Goal: Transaction & Acquisition: Purchase product/service

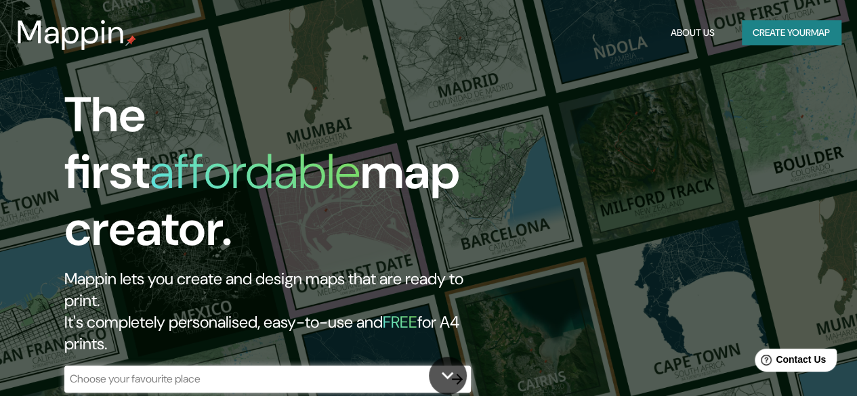
click at [411, 366] on div "​" at bounding box center [267, 379] width 407 height 27
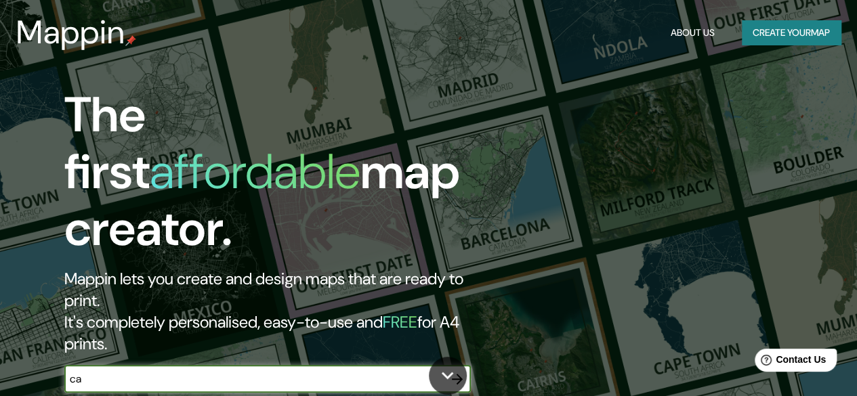
type input "cali colombia"
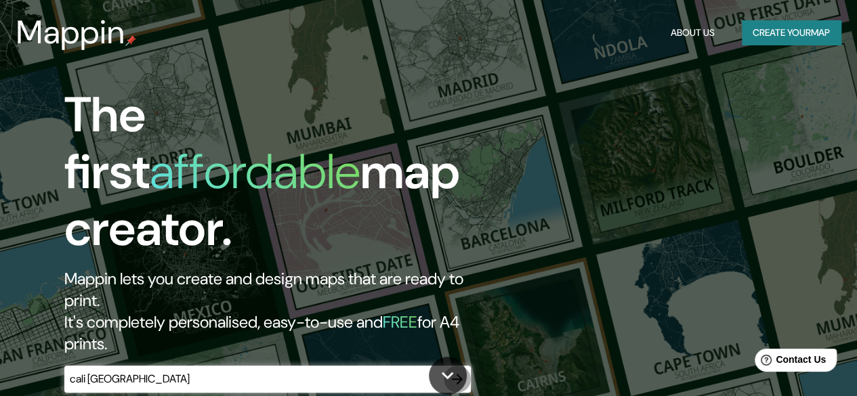
click at [458, 371] on icon "button" at bounding box center [457, 379] width 16 height 16
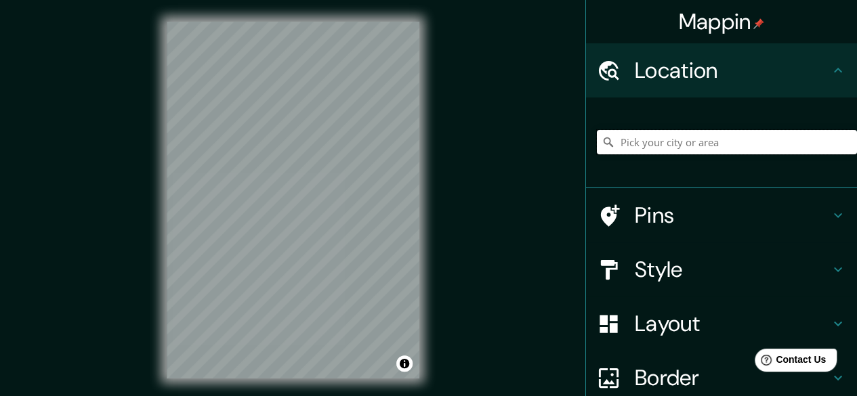
click at [667, 140] on input "Pick your city or area" at bounding box center [727, 142] width 260 height 24
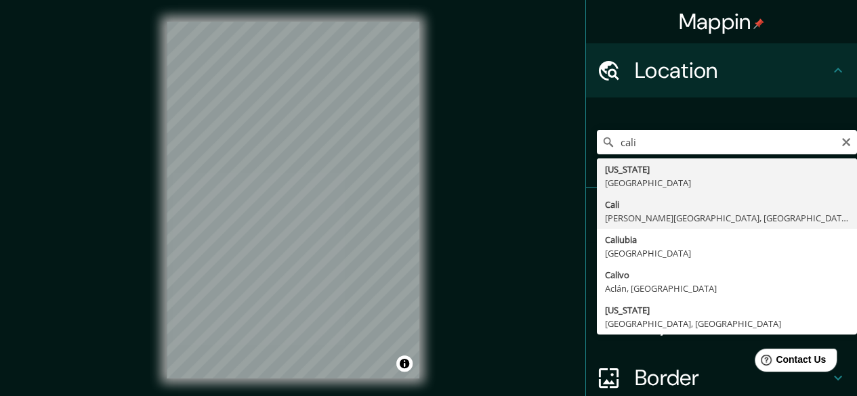
type input "[GEOGRAPHIC_DATA], [PERSON_NAME][GEOGRAPHIC_DATA], [GEOGRAPHIC_DATA]"
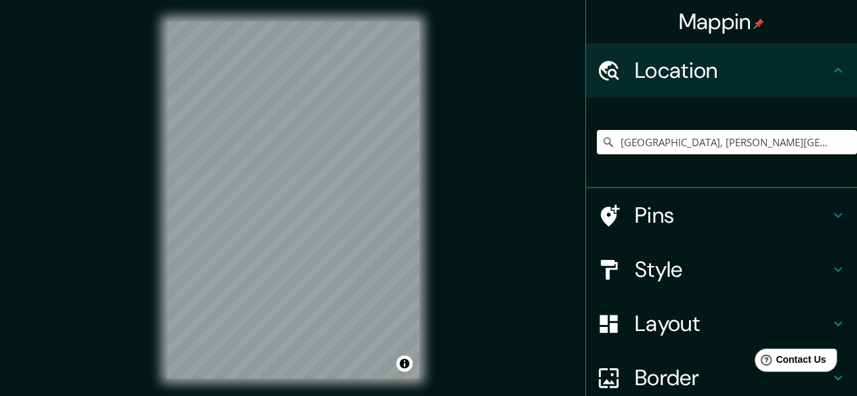
click at [806, 204] on h4 "Pins" at bounding box center [732, 215] width 195 height 27
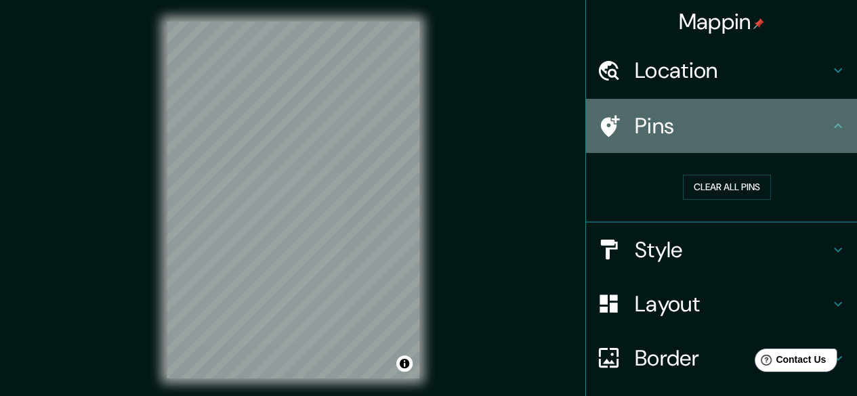
click at [834, 129] on icon at bounding box center [838, 126] width 16 height 16
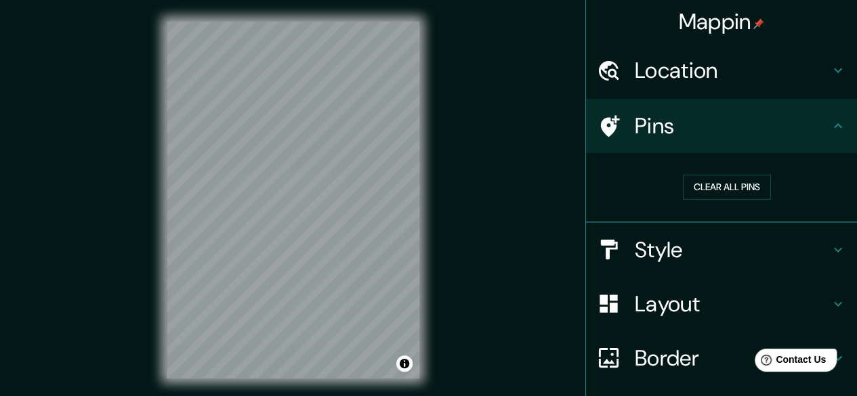
click at [815, 246] on h4 "Style" at bounding box center [732, 250] width 195 height 27
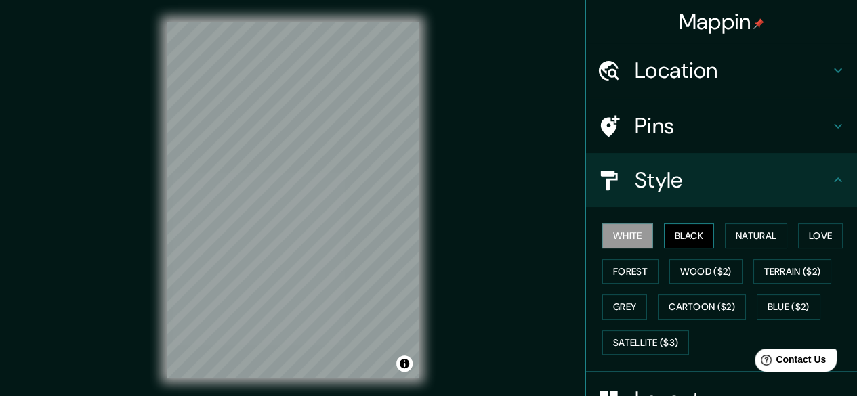
click at [692, 232] on button "Black" at bounding box center [689, 236] width 51 height 25
click at [731, 237] on button "Natural" at bounding box center [756, 236] width 62 height 25
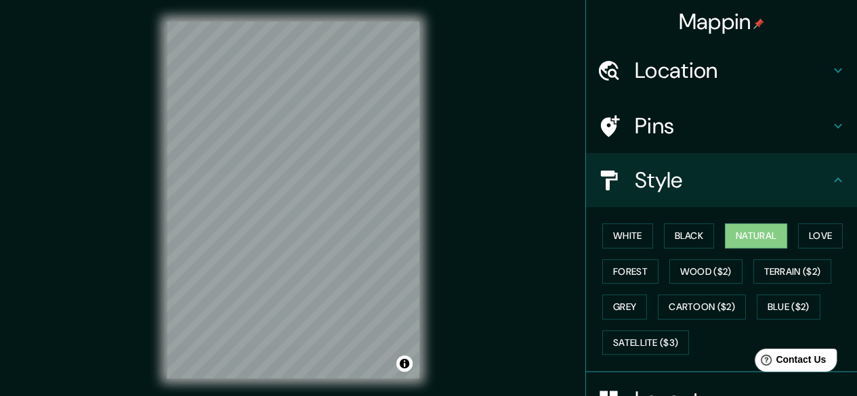
click at [802, 249] on div "White Black Natural Love Forest Wood ($2) Terrain ($2) Grey Cartoon ($2) Blue (…" at bounding box center [727, 289] width 260 height 142
click at [809, 241] on button "Love" at bounding box center [820, 236] width 45 height 25
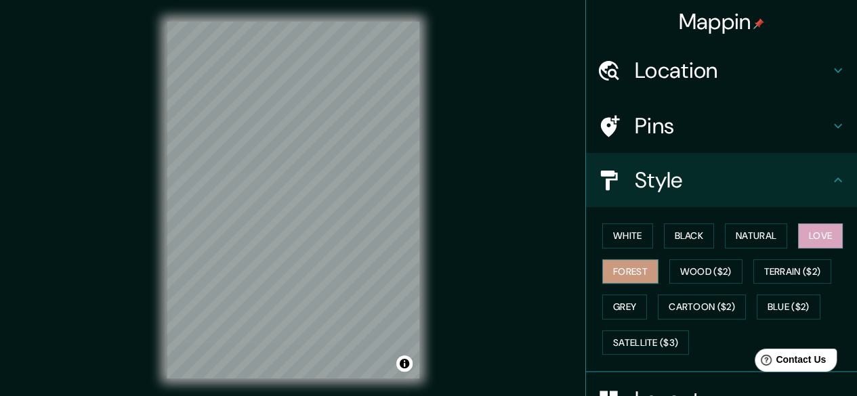
click at [617, 270] on button "Forest" at bounding box center [630, 272] width 56 height 25
click at [686, 277] on button "Wood ($2)" at bounding box center [706, 272] width 73 height 25
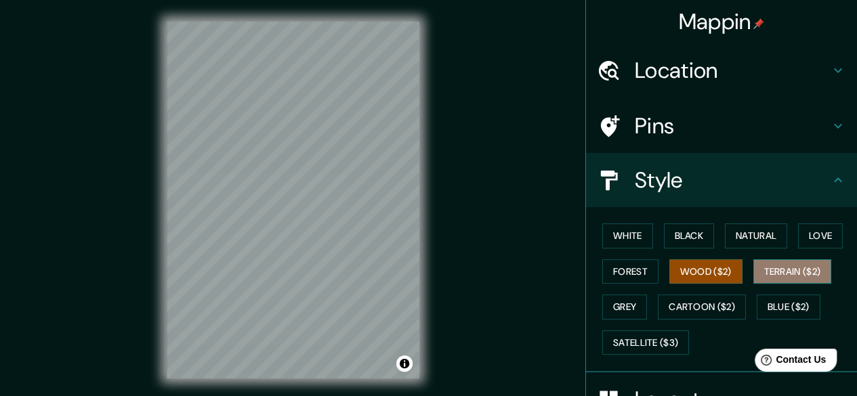
click at [767, 274] on button "Terrain ($2)" at bounding box center [793, 272] width 79 height 25
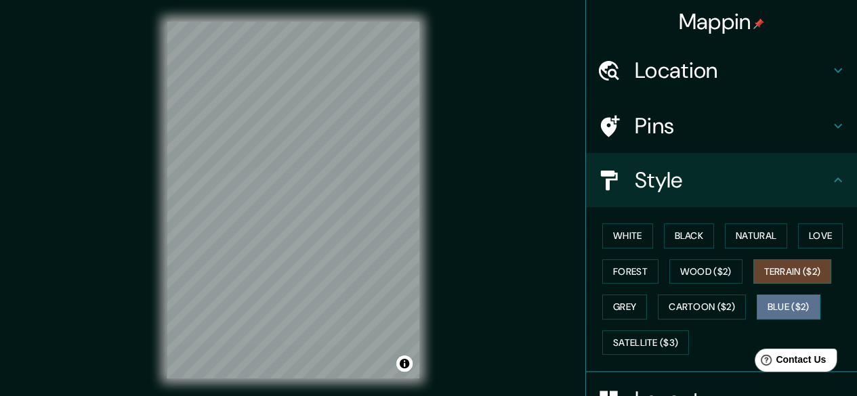
click at [767, 306] on button "Blue ($2)" at bounding box center [789, 307] width 64 height 25
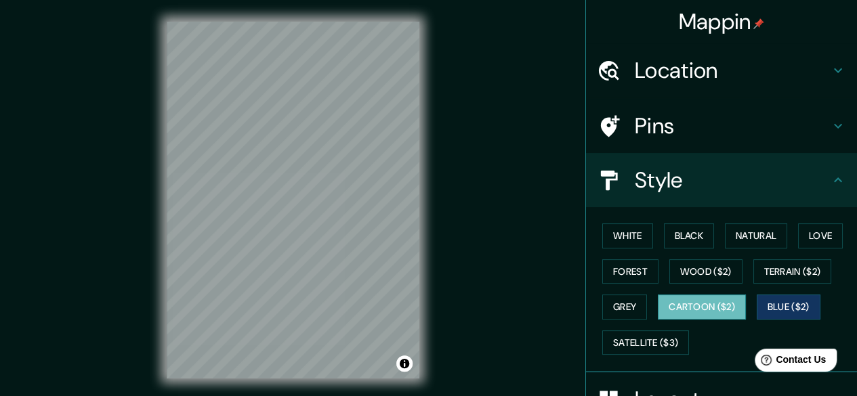
click at [716, 306] on button "Cartoon ($2)" at bounding box center [702, 307] width 88 height 25
click at [628, 315] on button "Grey" at bounding box center [624, 307] width 45 height 25
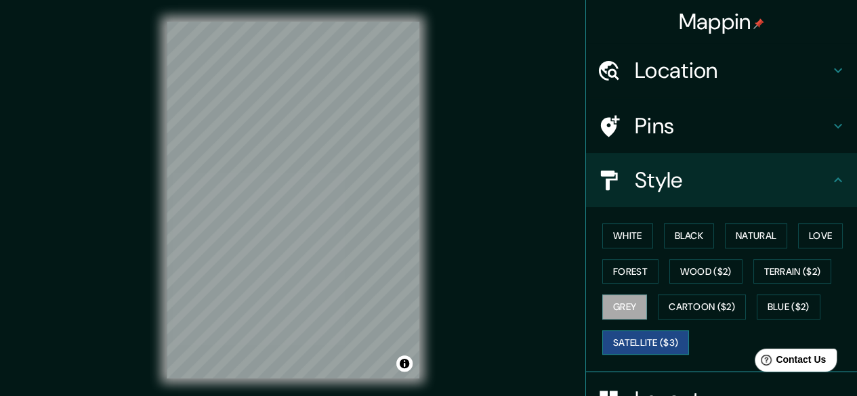
click at [634, 337] on button "Satellite ($3)" at bounding box center [645, 343] width 87 height 25
click at [602, 306] on button "Grey" at bounding box center [624, 307] width 45 height 25
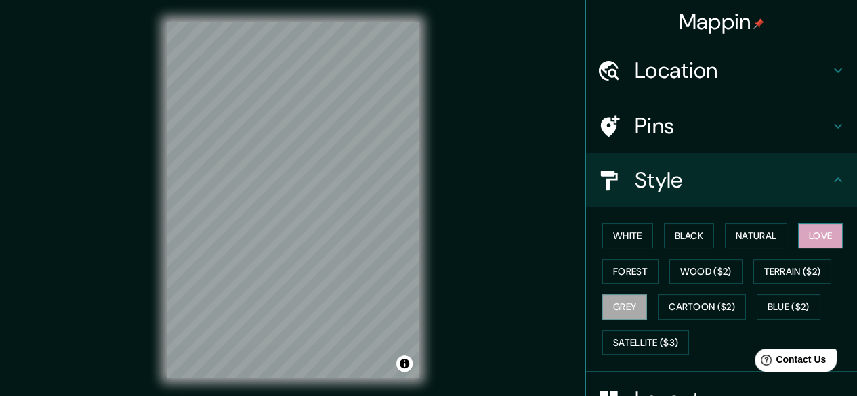
click at [811, 246] on button "Love" at bounding box center [820, 236] width 45 height 25
click at [748, 241] on button "Natural" at bounding box center [756, 236] width 62 height 25
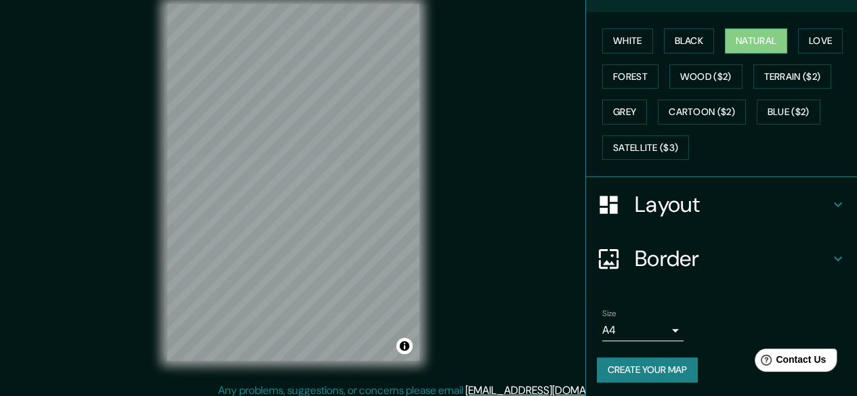
scroll to position [25, 0]
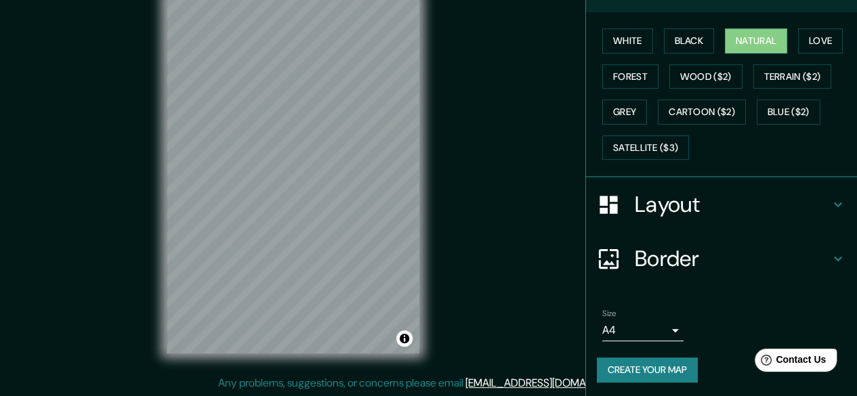
click at [642, 368] on button "Create your map" at bounding box center [647, 370] width 101 height 25
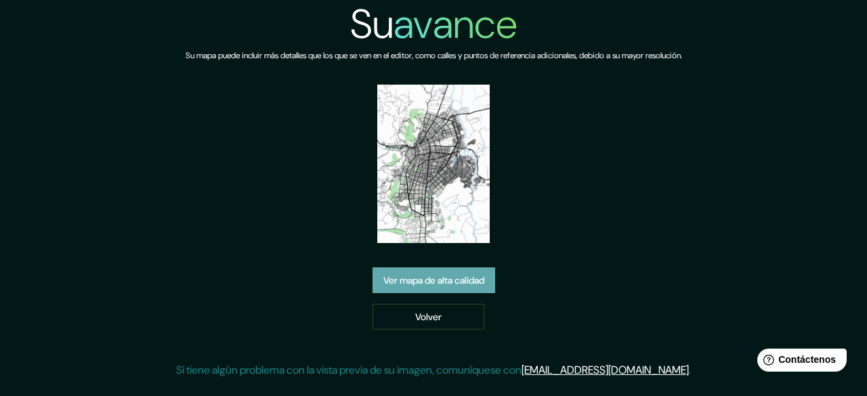
click at [468, 277] on font "Ver mapa de alta calidad" at bounding box center [434, 280] width 101 height 12
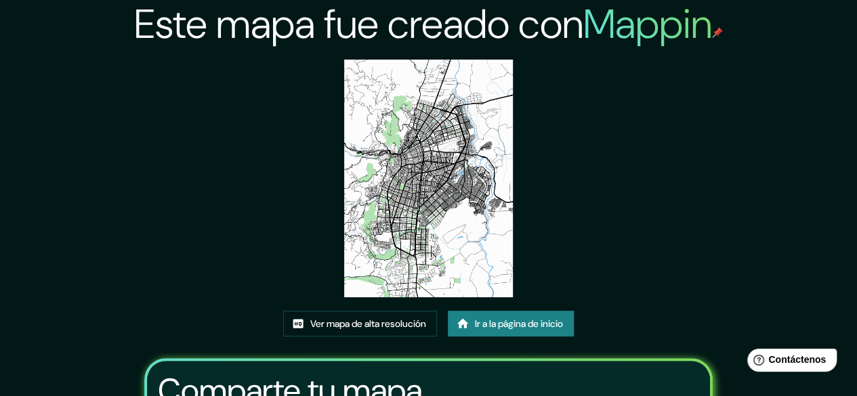
click at [446, 209] on img at bounding box center [428, 179] width 168 height 238
click at [388, 321] on font "Ver mapa de alta resolución" at bounding box center [368, 324] width 116 height 12
click at [515, 318] on font "Ir a la página de inicio" at bounding box center [519, 324] width 88 height 12
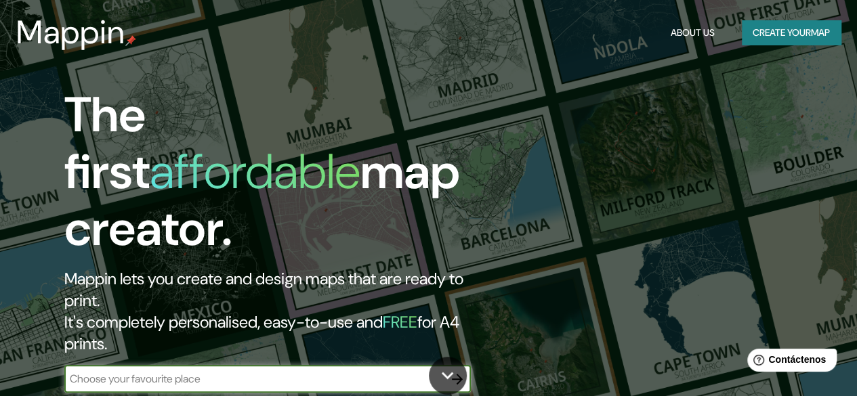
click at [373, 329] on div "The first affordable map creator. Mappin lets you create and design maps that a…" at bounding box center [279, 247] width 514 height 320
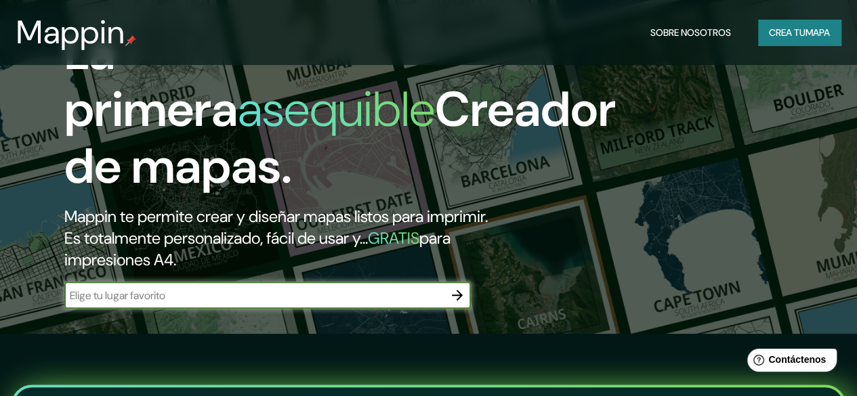
scroll to position [136, 0]
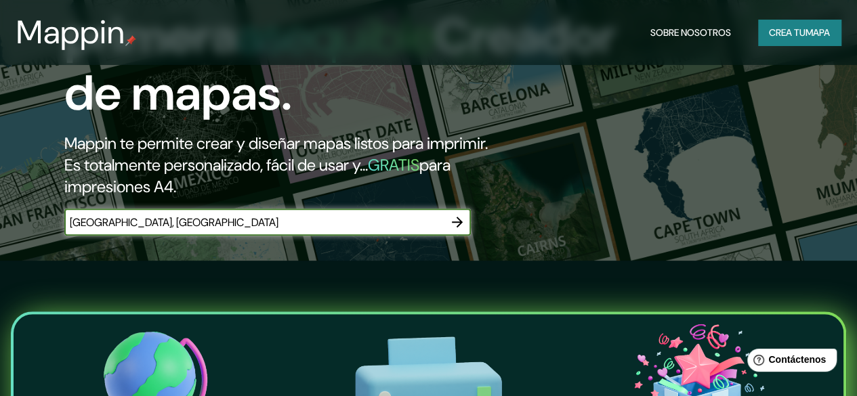
type input "[GEOGRAPHIC_DATA], [GEOGRAPHIC_DATA]"
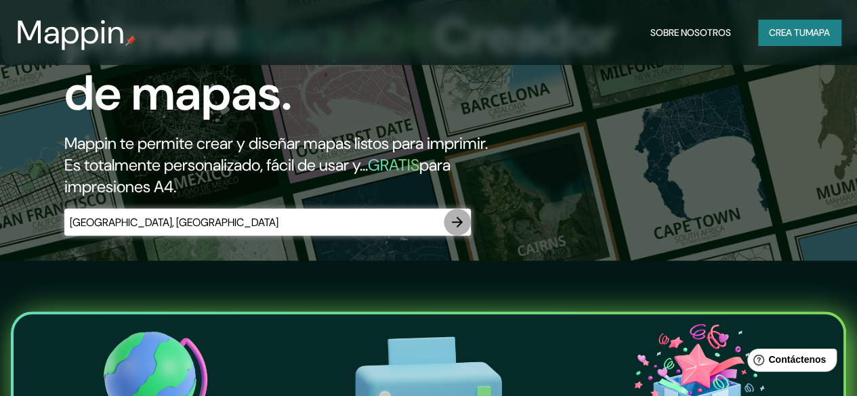
click at [464, 230] on icon "button" at bounding box center [457, 222] width 16 height 16
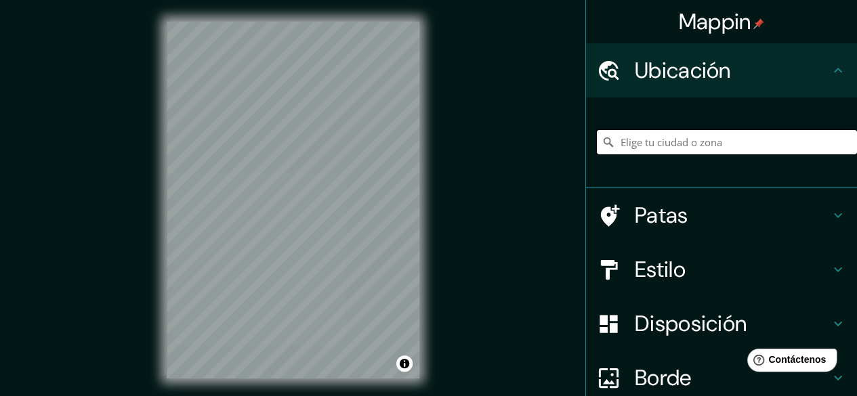
click at [657, 140] on input "Elige tu ciudad o zona" at bounding box center [727, 142] width 260 height 24
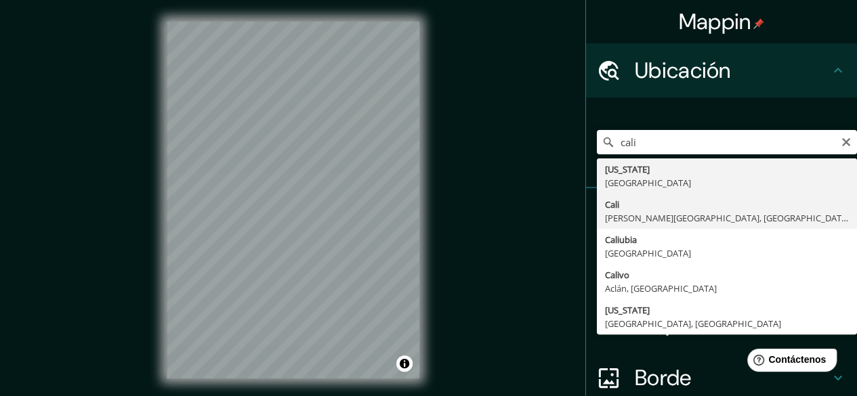
type input "[GEOGRAPHIC_DATA], [PERSON_NAME][GEOGRAPHIC_DATA], [GEOGRAPHIC_DATA]"
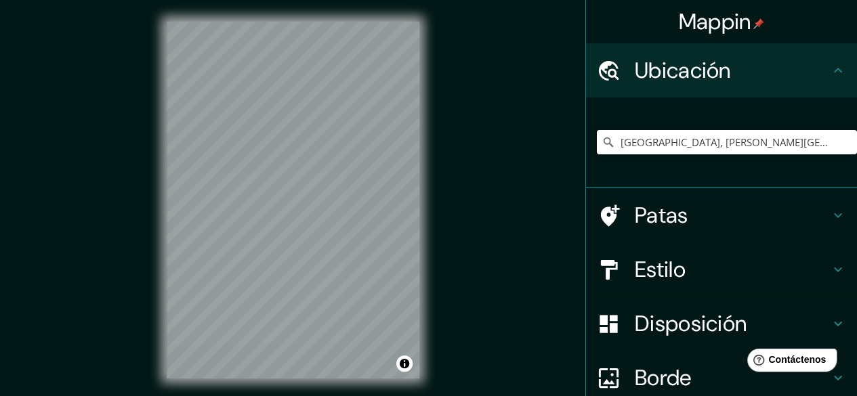
click at [800, 270] on h4 "Estilo" at bounding box center [732, 269] width 195 height 27
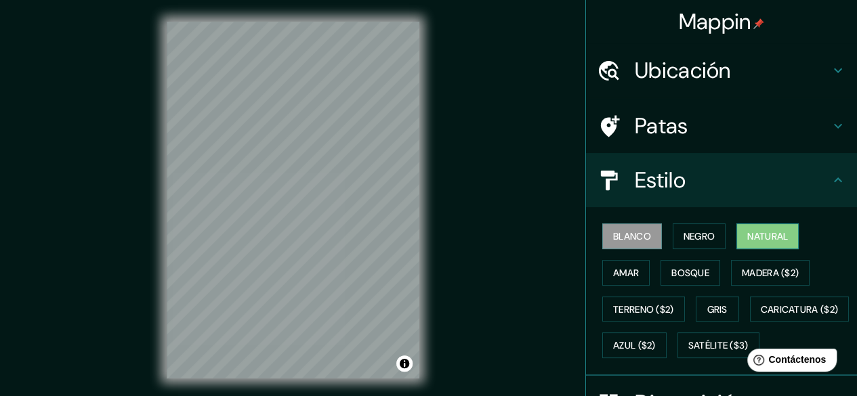
click at [750, 239] on font "Natural" at bounding box center [768, 236] width 41 height 12
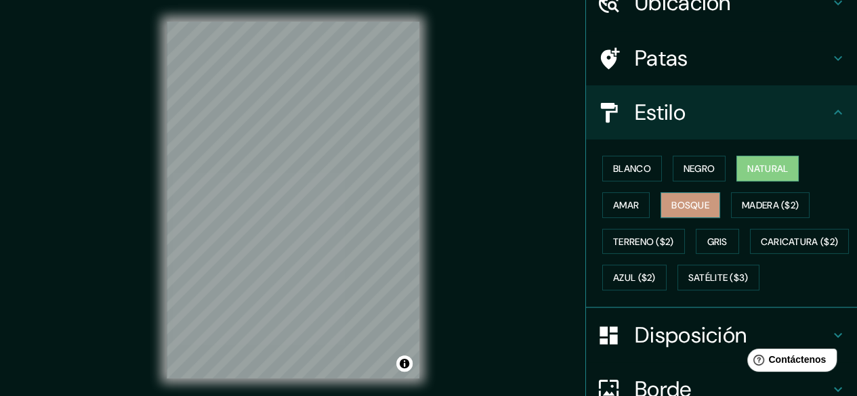
scroll to position [136, 0]
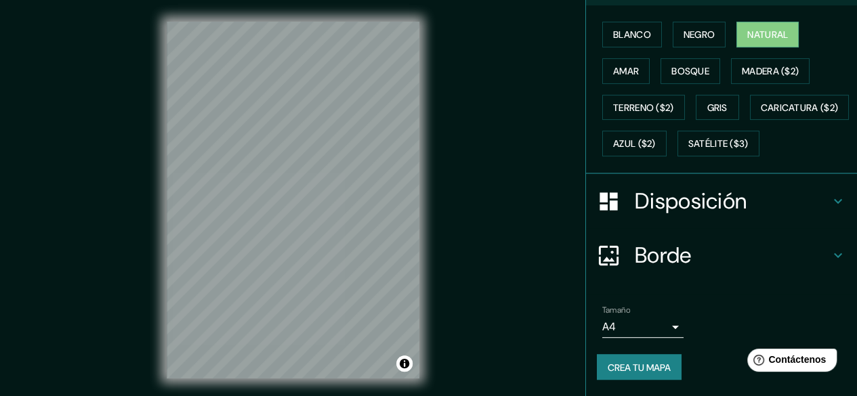
click at [756, 204] on h4 "Disposición" at bounding box center [732, 201] width 195 height 27
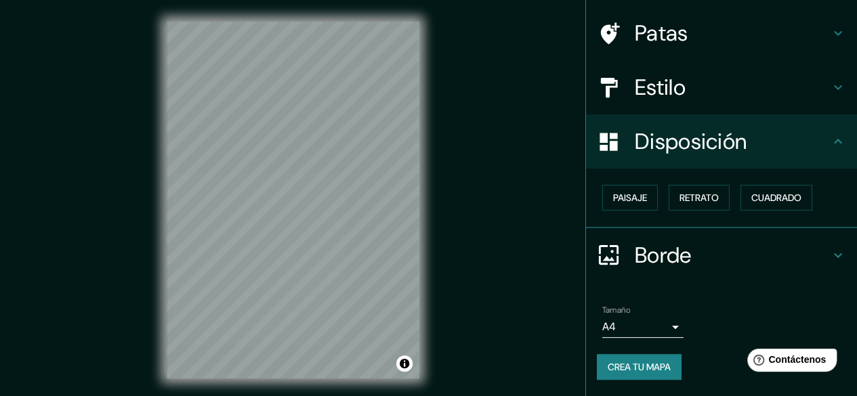
scroll to position [91, 0]
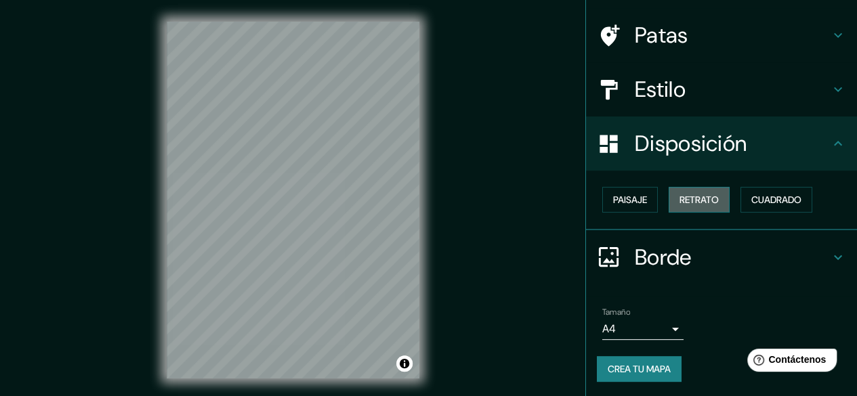
click at [697, 206] on font "Retrato" at bounding box center [699, 200] width 39 height 18
click at [632, 207] on font "Paisaje" at bounding box center [630, 200] width 34 height 18
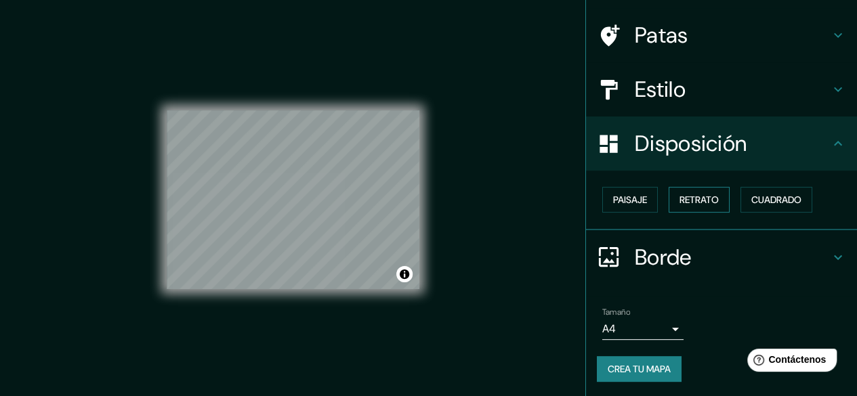
click at [697, 199] on font "Retrato" at bounding box center [699, 200] width 39 height 12
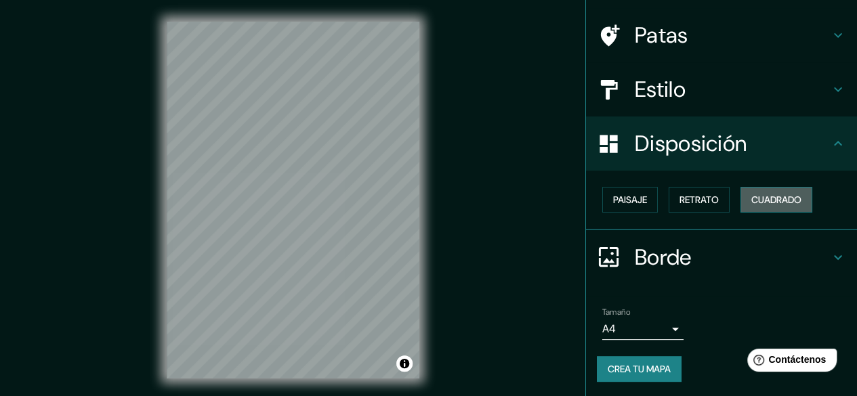
click at [752, 202] on font "Cuadrado" at bounding box center [777, 200] width 50 height 12
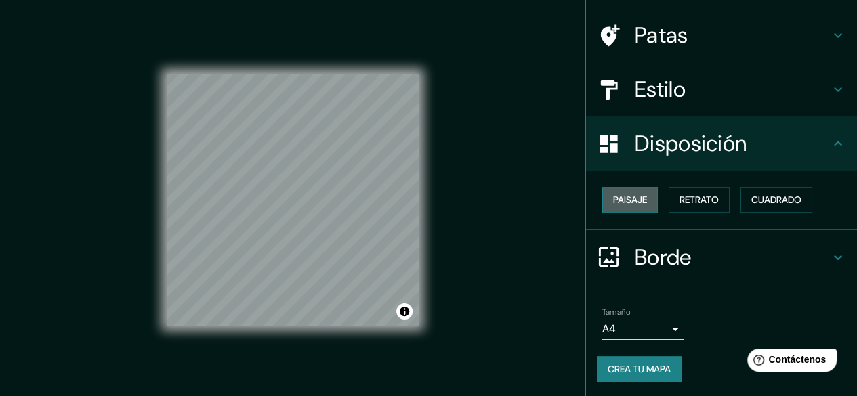
click at [631, 205] on font "Paisaje" at bounding box center [630, 200] width 34 height 18
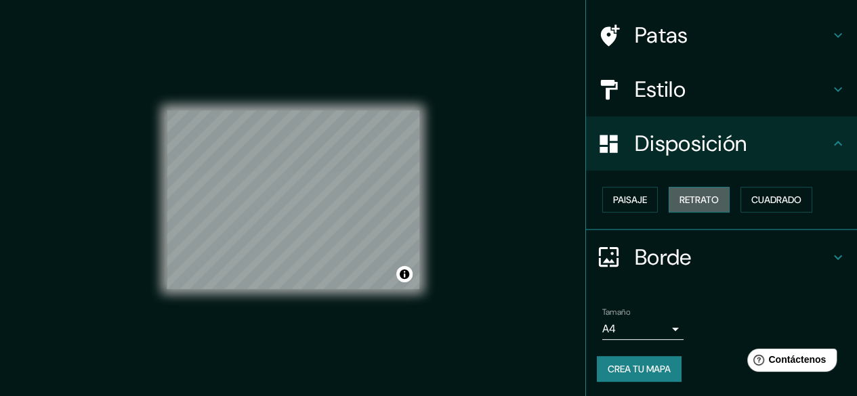
click at [714, 200] on button "Retrato" at bounding box center [699, 200] width 61 height 26
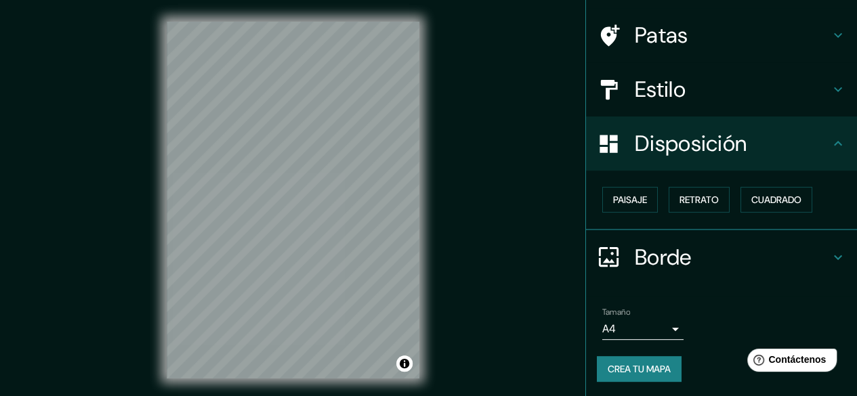
scroll to position [25, 0]
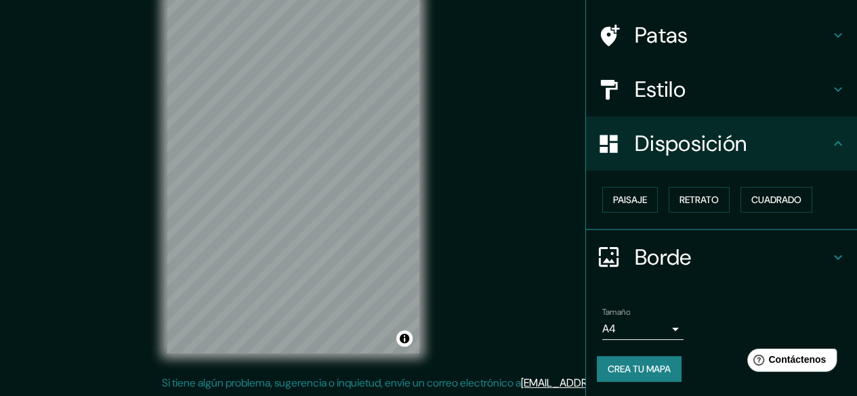
click at [809, 239] on div "Borde" at bounding box center [721, 257] width 271 height 54
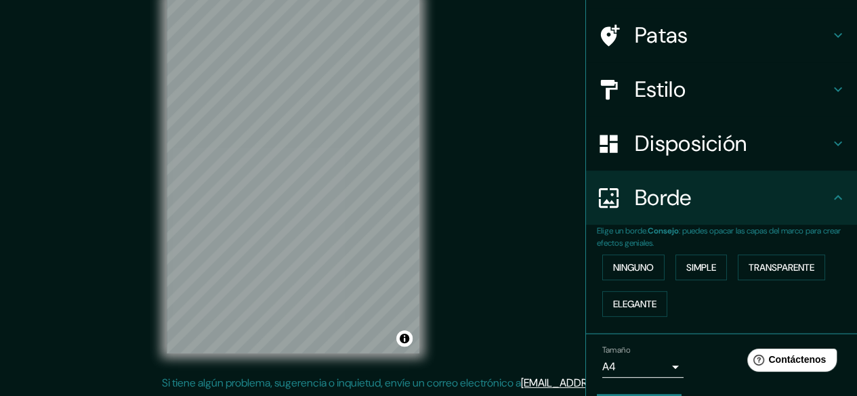
click at [830, 201] on icon at bounding box center [838, 198] width 16 height 16
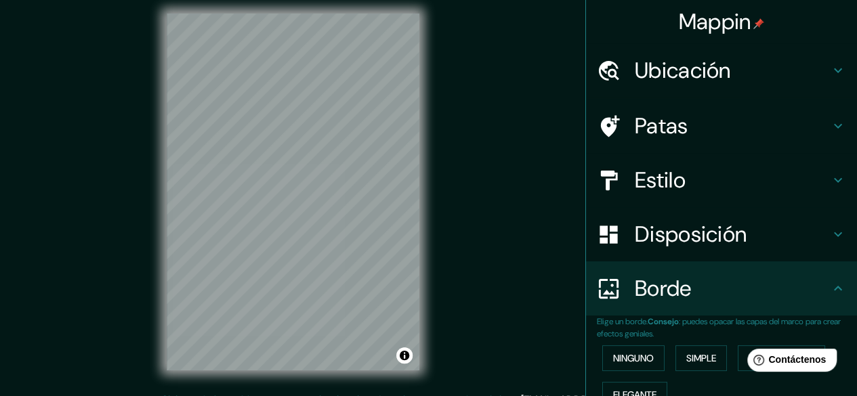
scroll to position [0, 0]
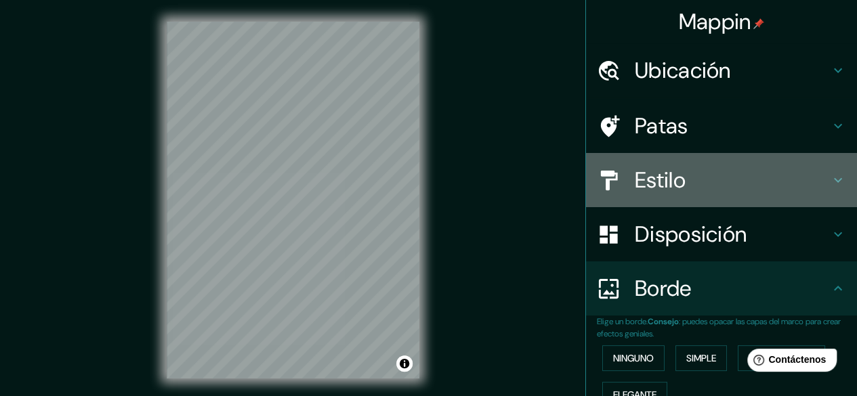
click at [754, 180] on h4 "Estilo" at bounding box center [732, 180] width 195 height 27
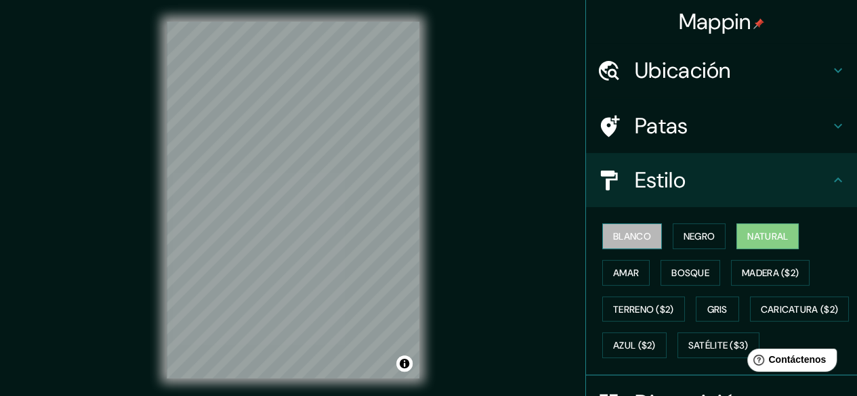
click at [617, 246] on button "Blanco" at bounding box center [632, 237] width 60 height 26
click at [748, 241] on font "Natural" at bounding box center [768, 236] width 41 height 12
click at [610, 246] on button "Blanco" at bounding box center [632, 237] width 60 height 26
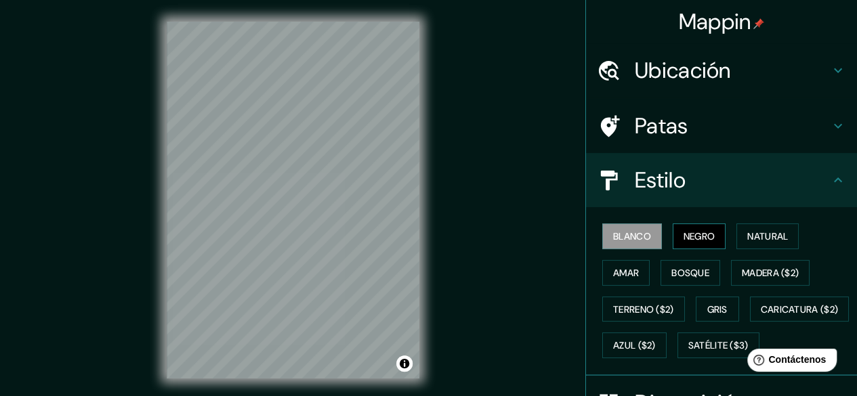
click at [684, 228] on font "Negro" at bounding box center [700, 237] width 32 height 18
click at [774, 241] on font "Natural" at bounding box center [768, 236] width 41 height 12
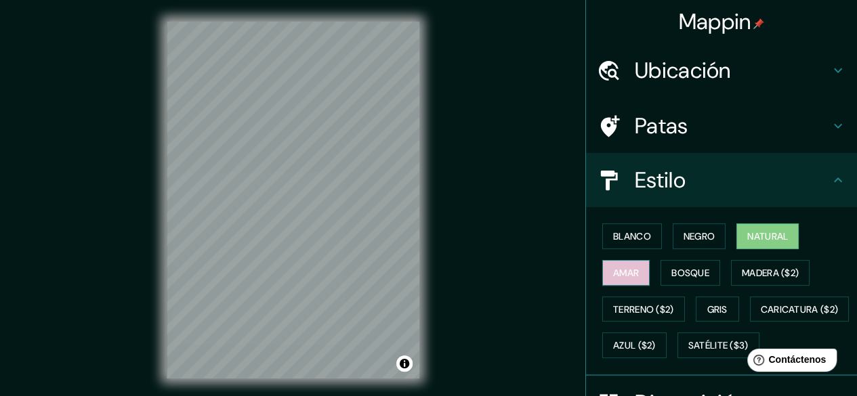
click at [619, 276] on font "Amar" at bounding box center [626, 273] width 26 height 12
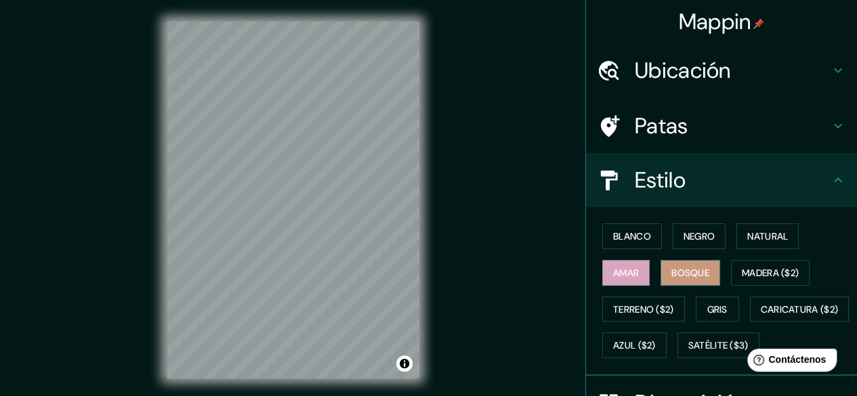
click at [697, 265] on font "Bosque" at bounding box center [691, 273] width 38 height 18
click at [742, 268] on font "Madera ($2)" at bounding box center [770, 273] width 57 height 12
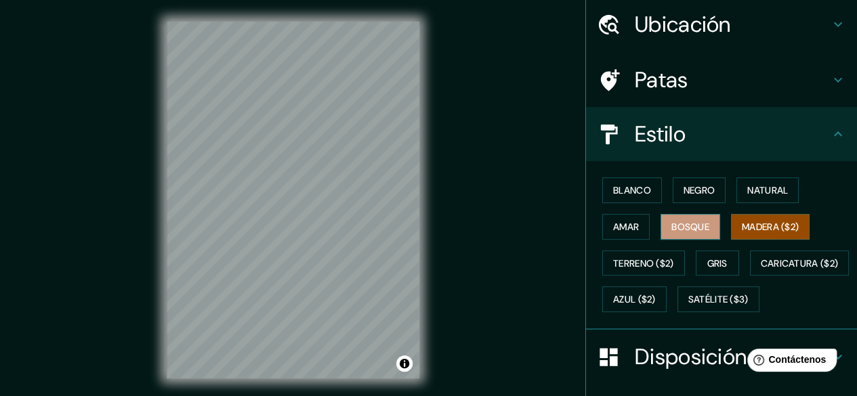
scroll to position [68, 0]
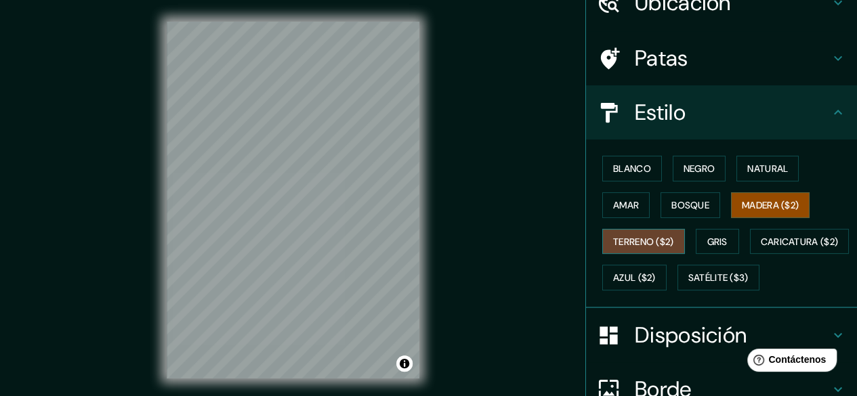
click at [624, 247] on font "Terreno ($2)" at bounding box center [643, 242] width 61 height 18
click at [710, 239] on font "Gris" at bounding box center [718, 242] width 20 height 12
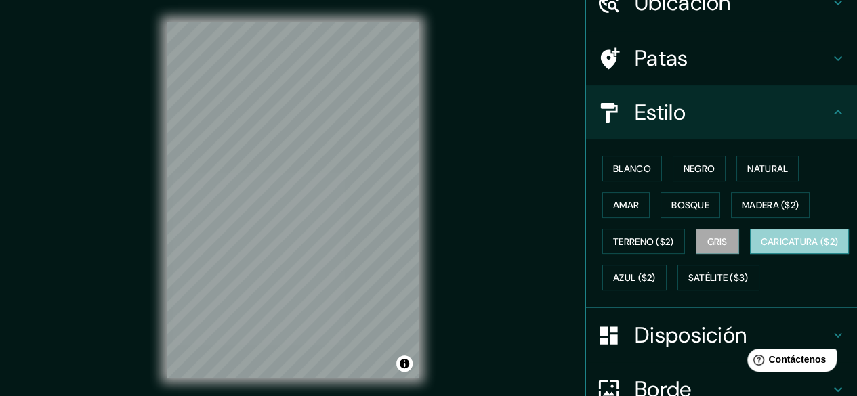
click at [761, 248] on font "Caricatura ($2)" at bounding box center [800, 242] width 78 height 12
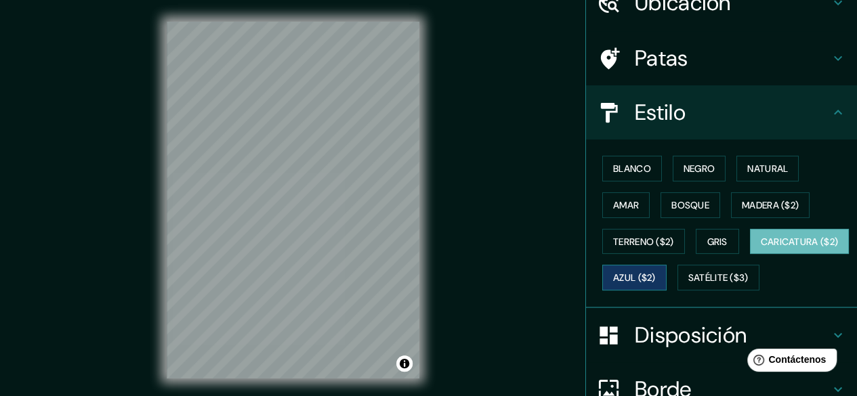
click at [656, 272] on font "Azul ($2)" at bounding box center [634, 278] width 43 height 12
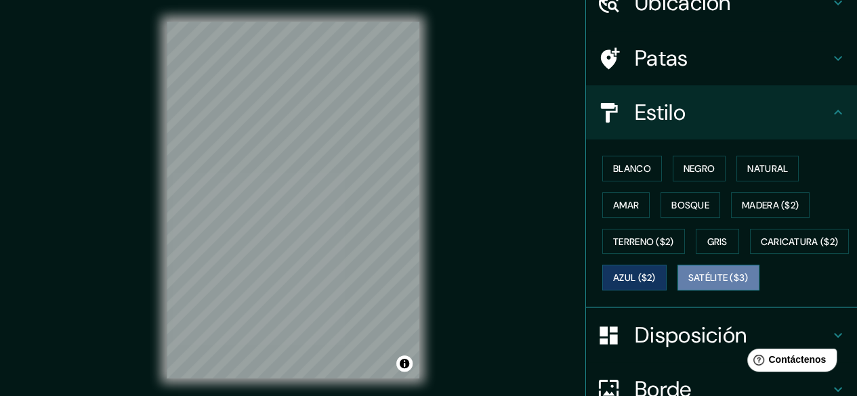
click at [689, 285] on font "Satélite ($3)" at bounding box center [719, 278] width 60 height 12
click at [656, 278] on font "Azul ($2)" at bounding box center [634, 278] width 43 height 12
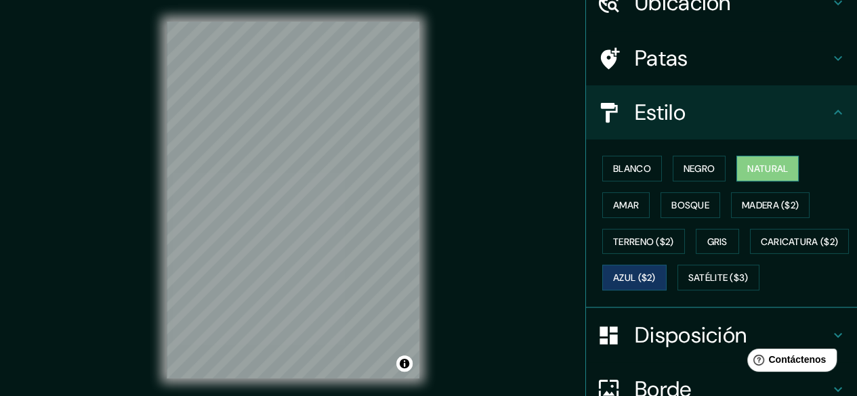
click at [756, 176] on font "Natural" at bounding box center [768, 169] width 41 height 18
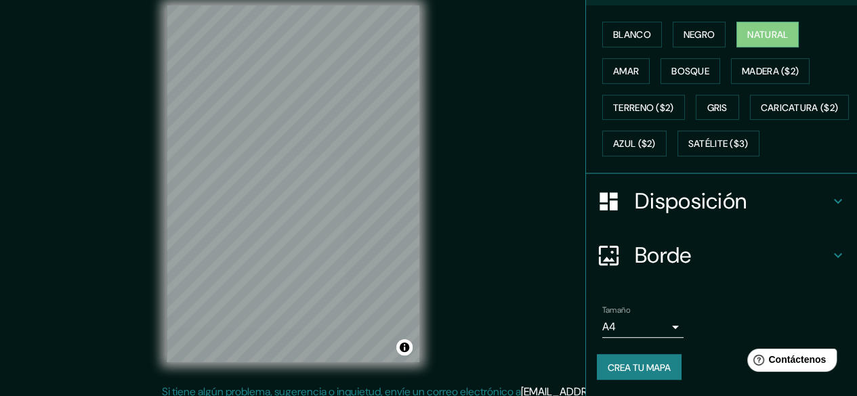
scroll to position [25, 0]
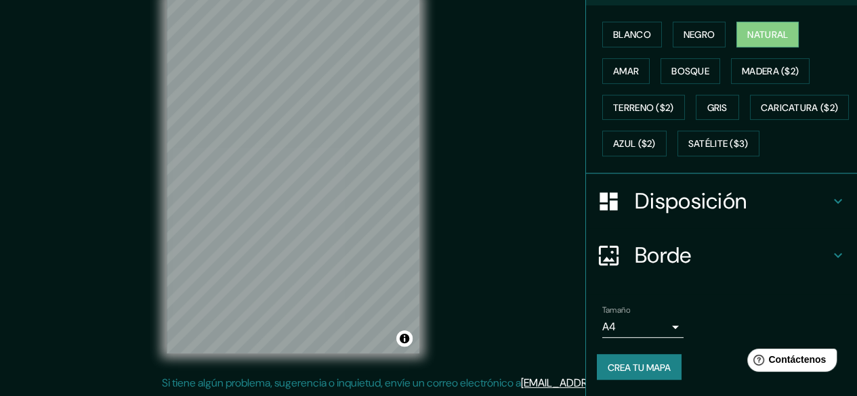
click at [630, 375] on font "Crea tu mapa" at bounding box center [639, 368] width 63 height 18
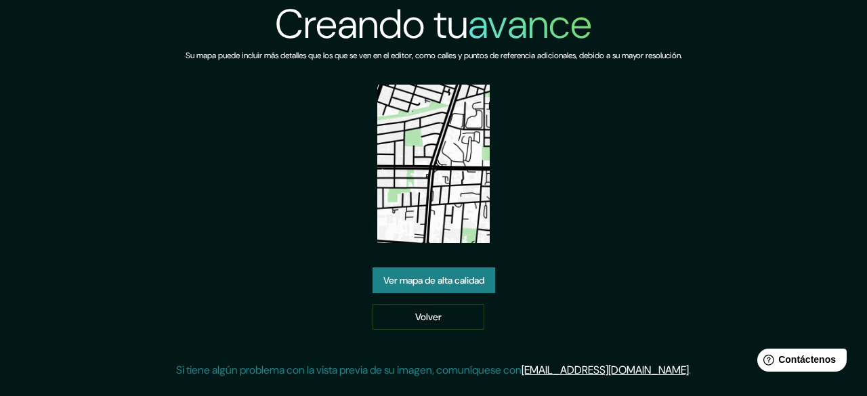
click at [492, 281] on link "Ver mapa de alta calidad" at bounding box center [434, 281] width 123 height 26
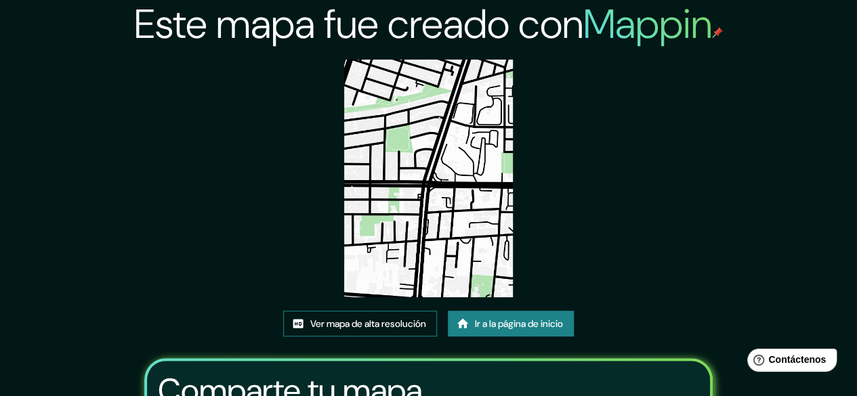
click at [409, 329] on font "Ver mapa de alta resolución" at bounding box center [368, 324] width 116 height 12
click at [489, 328] on font "Ir a la página de inicio" at bounding box center [519, 324] width 88 height 12
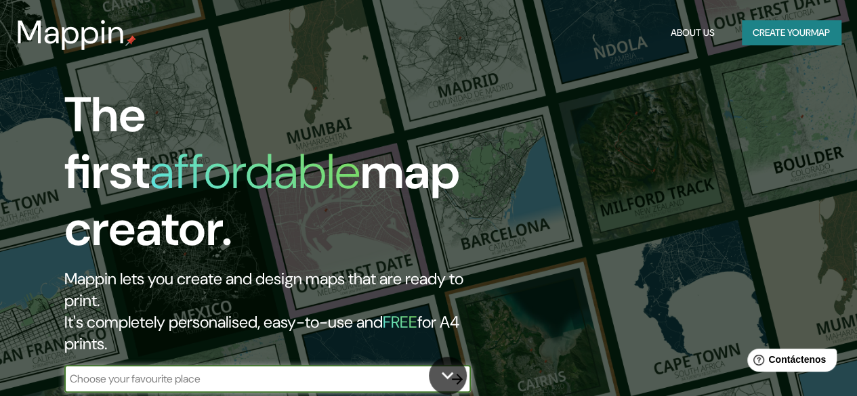
click at [289, 323] on div "The first affordable map creator. Mappin lets you create and design maps that a…" at bounding box center [279, 247] width 514 height 320
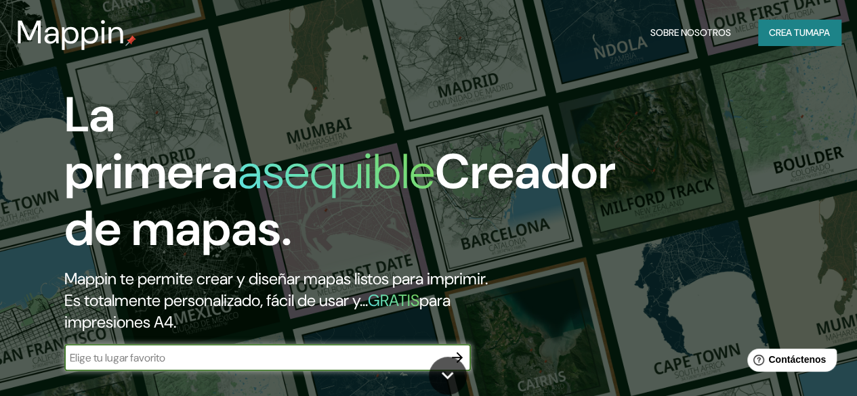
type input "[GEOGRAPHIC_DATA], [GEOGRAPHIC_DATA]"
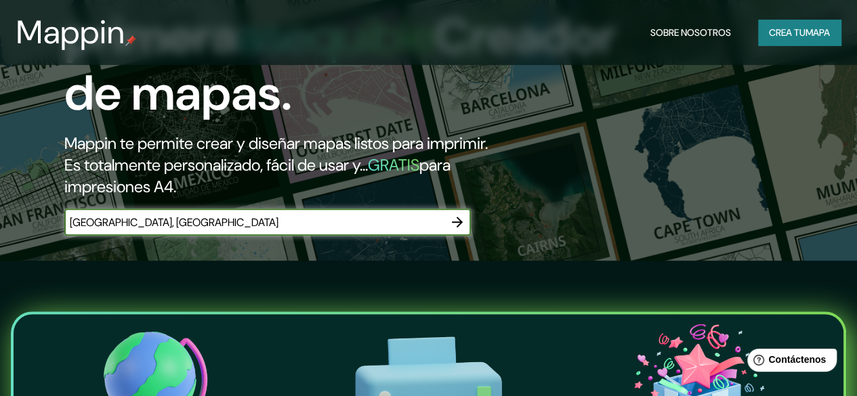
click at [449, 230] on icon "button" at bounding box center [457, 222] width 16 height 16
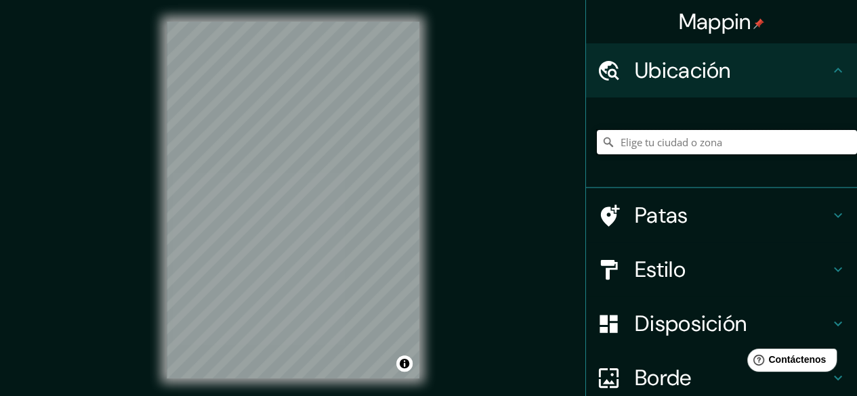
click at [626, 144] on input "Elige tu ciudad o zona" at bounding box center [727, 142] width 260 height 24
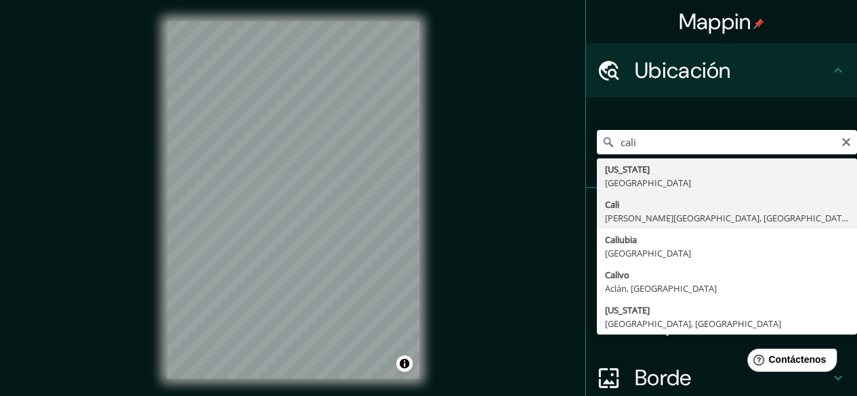
type input "[GEOGRAPHIC_DATA], [PERSON_NAME][GEOGRAPHIC_DATA], [GEOGRAPHIC_DATA]"
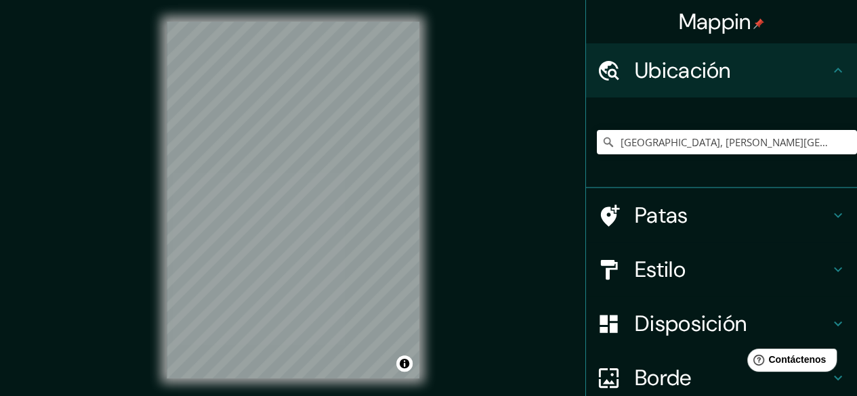
click at [741, 262] on h4 "Estilo" at bounding box center [732, 269] width 195 height 27
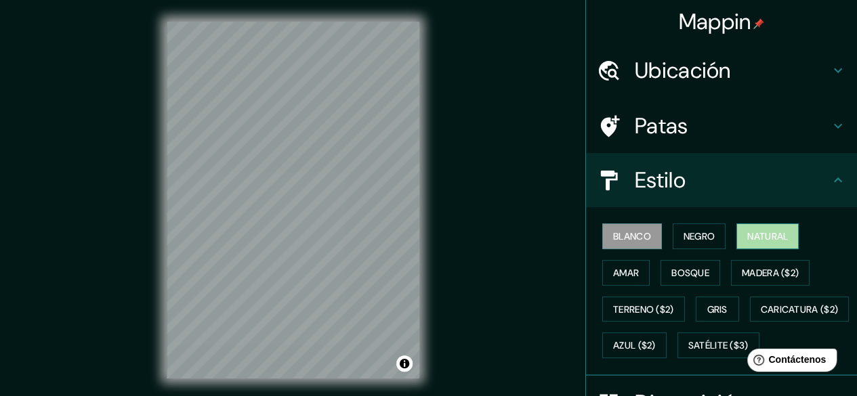
click at [783, 242] on button "Natural" at bounding box center [768, 237] width 62 height 26
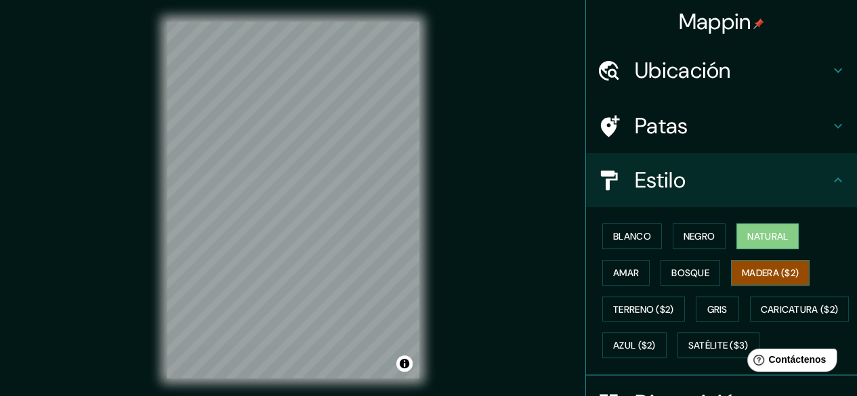
scroll to position [234, 0]
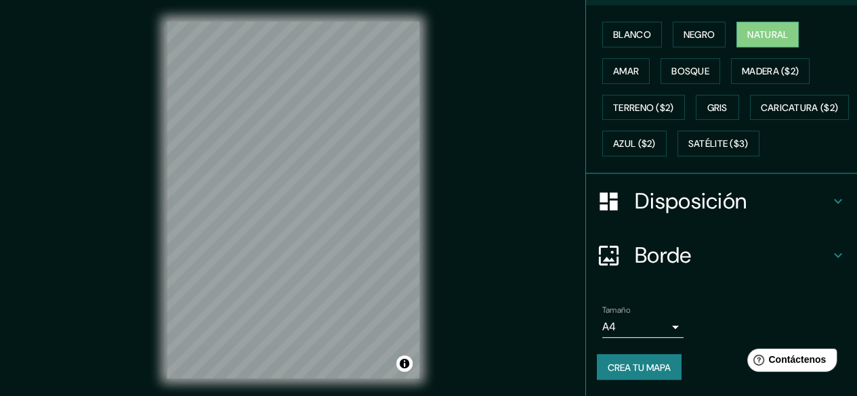
click at [651, 325] on body "Mappin Ubicación Cali, Valle del Cauca, Colombia Patas Estilo Blanco Negro Natu…" at bounding box center [428, 198] width 857 height 396
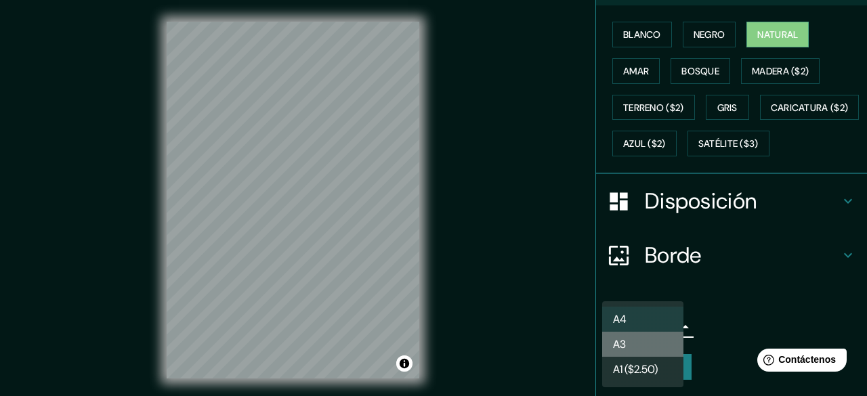
click at [646, 345] on li "A3" at bounding box center [642, 344] width 81 height 25
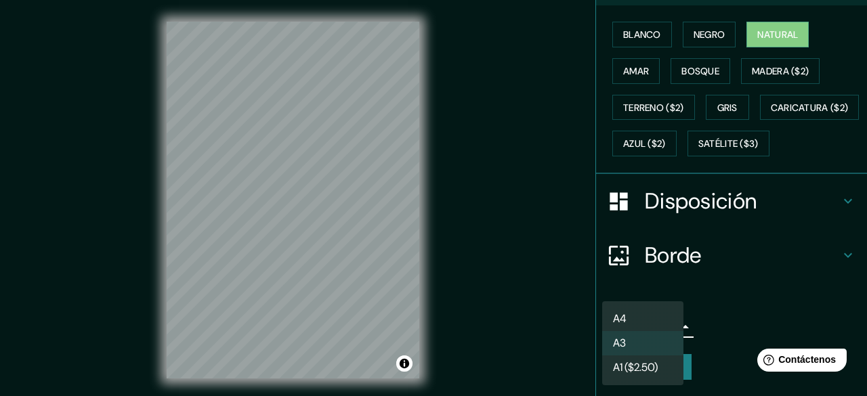
click at [655, 329] on body "Mappin Ubicación Cali, Valle del Cauca, Colombia Patas Estilo Blanco Negro Natu…" at bounding box center [433, 198] width 867 height 396
click at [655, 319] on li "A4" at bounding box center [642, 319] width 81 height 25
type input "single"
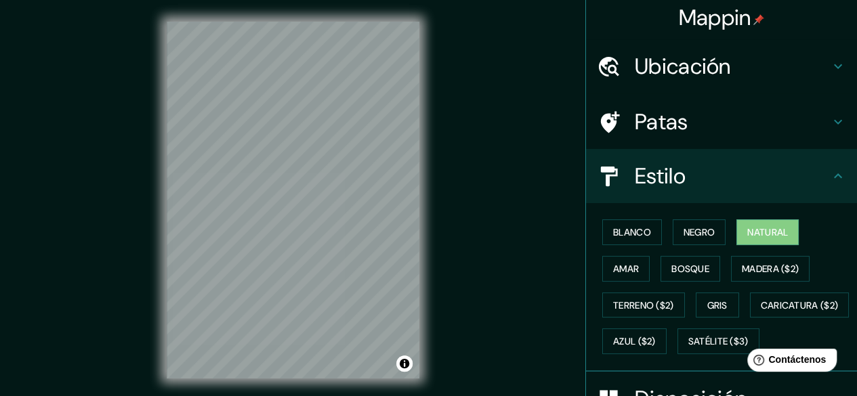
scroll to position [0, 0]
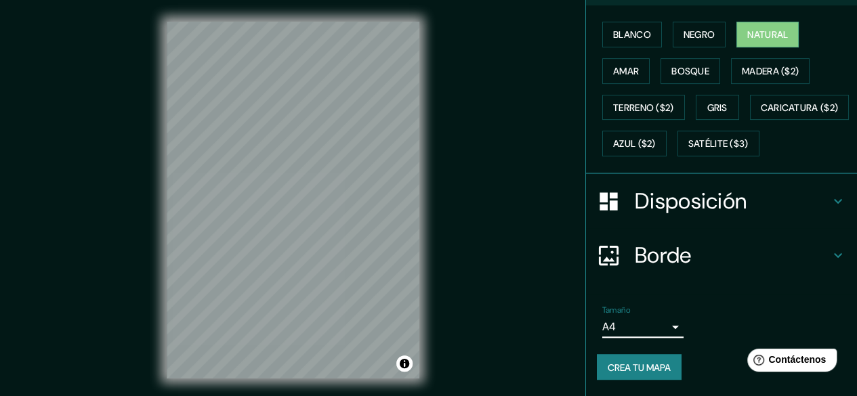
click at [737, 213] on font "Disposición" at bounding box center [691, 201] width 112 height 28
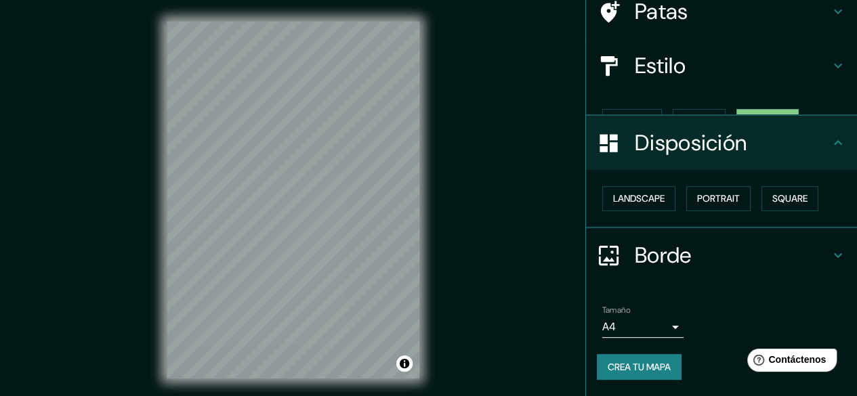
scroll to position [91, 0]
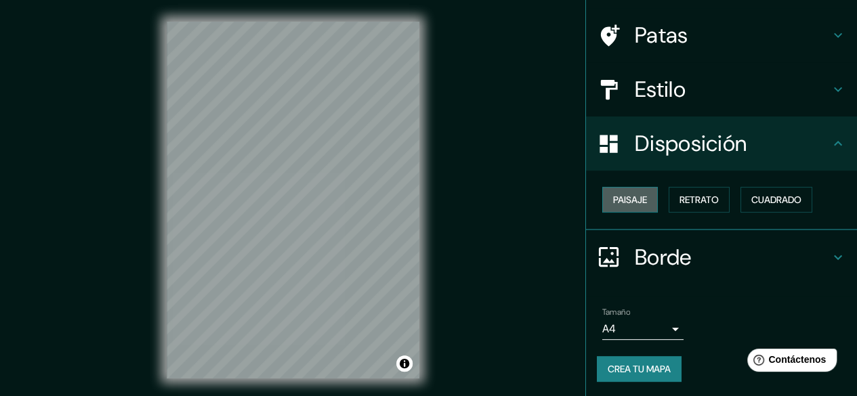
click at [629, 206] on font "Paisaje" at bounding box center [630, 200] width 34 height 18
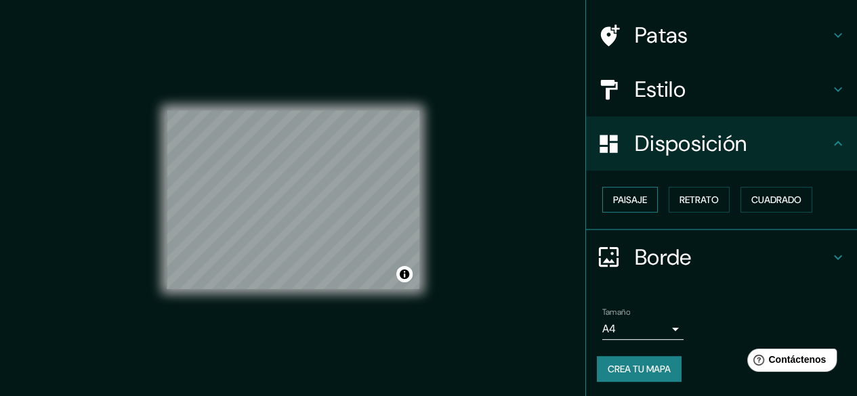
click at [629, 206] on font "Paisaje" at bounding box center [630, 200] width 34 height 18
click at [680, 203] on font "Retrato" at bounding box center [699, 200] width 39 height 12
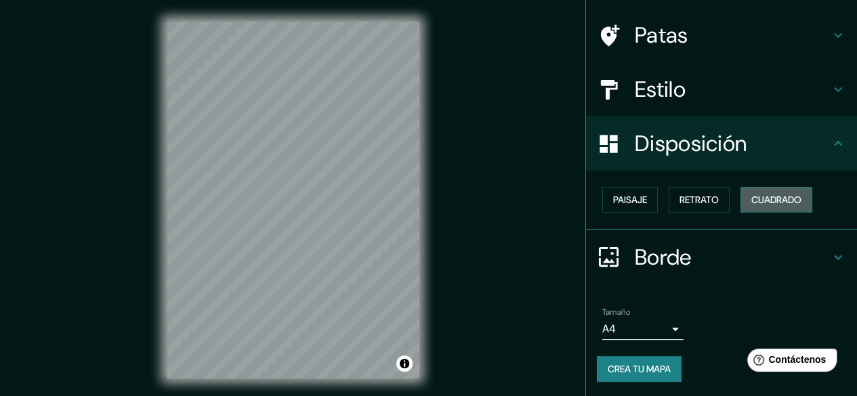
click at [753, 195] on font "Cuadrado" at bounding box center [777, 200] width 50 height 12
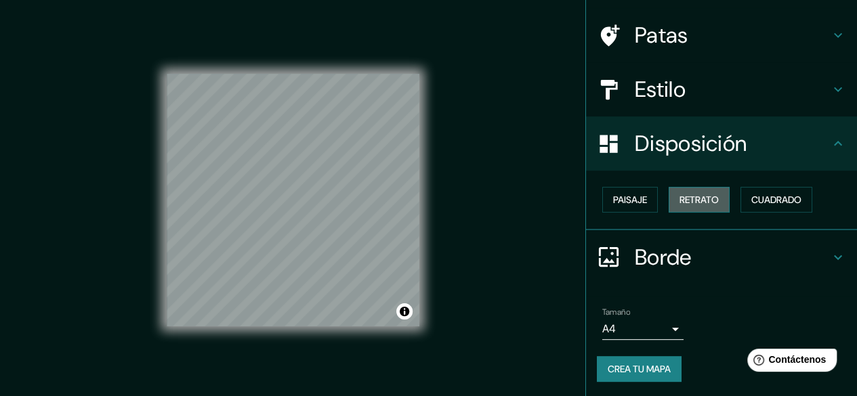
click at [706, 192] on font "Retrato" at bounding box center [699, 200] width 39 height 18
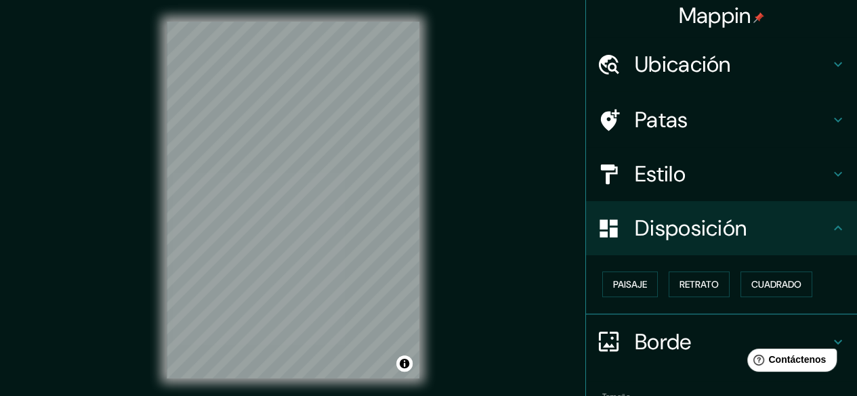
scroll to position [0, 0]
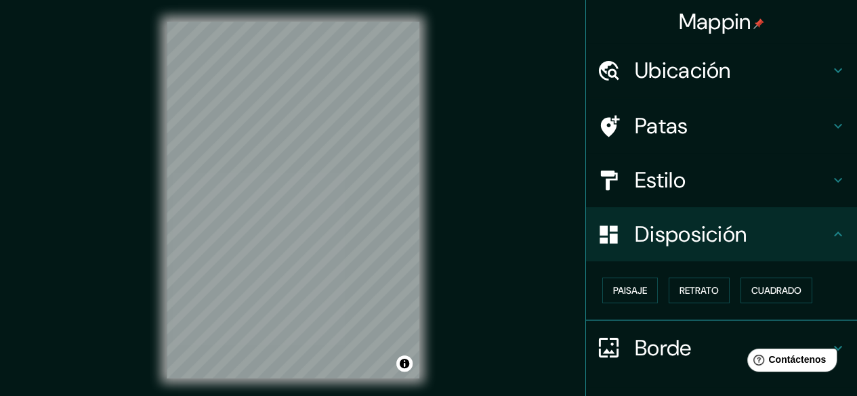
click at [674, 188] on font "Estilo" at bounding box center [660, 180] width 51 height 28
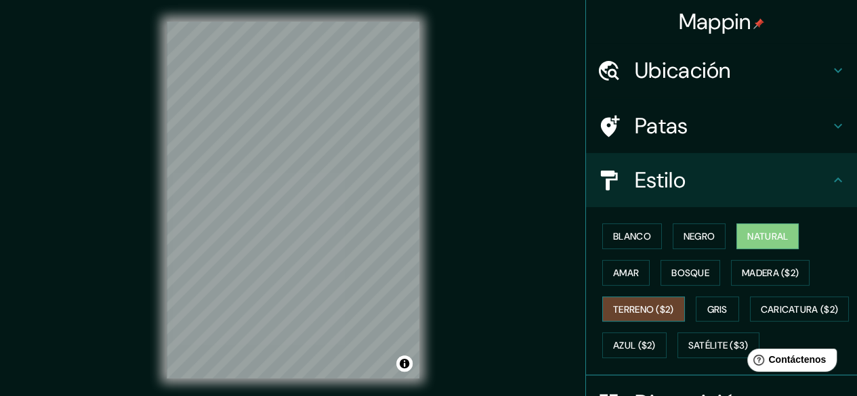
click at [625, 306] on font "Terreno ($2)" at bounding box center [643, 310] width 61 height 12
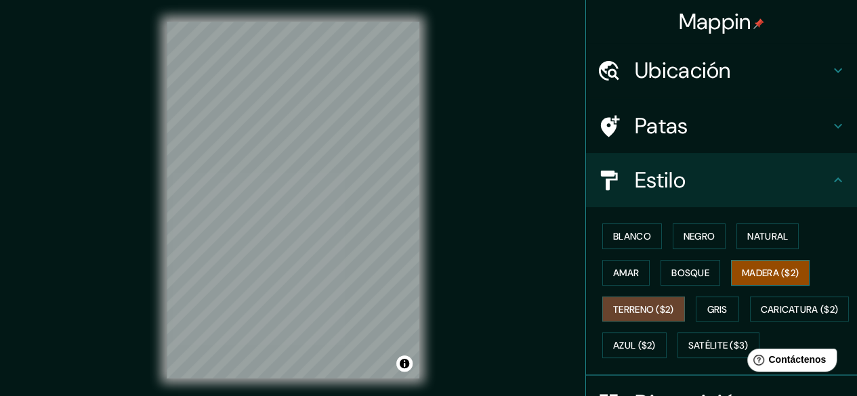
click at [743, 268] on font "Madera ($2)" at bounding box center [770, 273] width 57 height 12
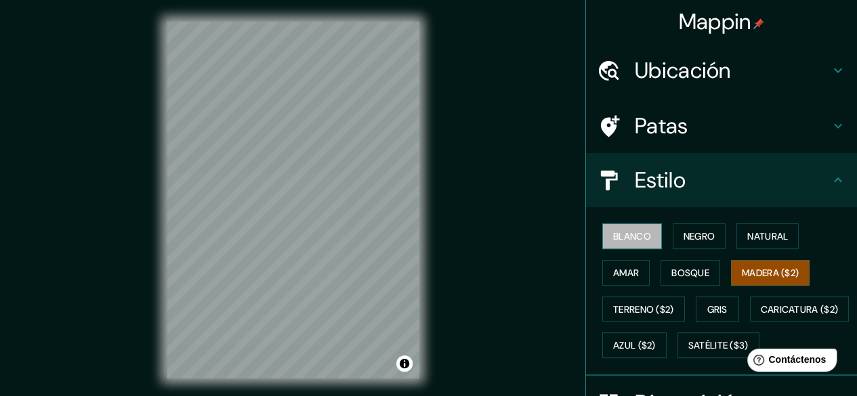
click at [623, 234] on font "Blanco" at bounding box center [632, 236] width 38 height 12
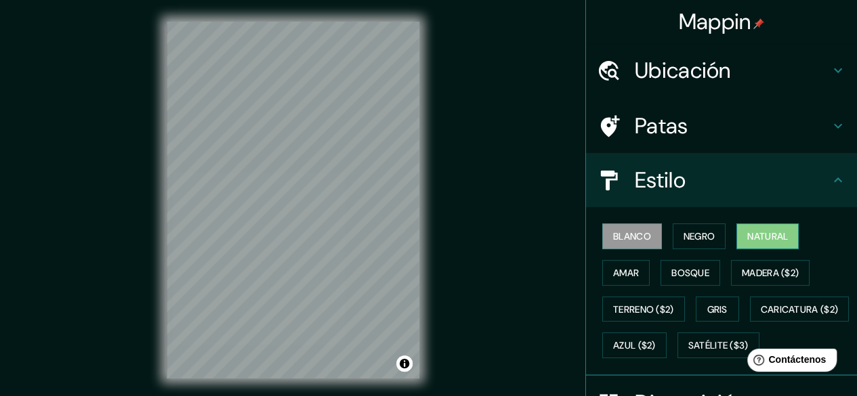
click at [748, 234] on font "Natural" at bounding box center [768, 236] width 41 height 12
click at [617, 239] on font "Blanco" at bounding box center [632, 236] width 38 height 12
click at [687, 243] on font "Negro" at bounding box center [700, 237] width 32 height 18
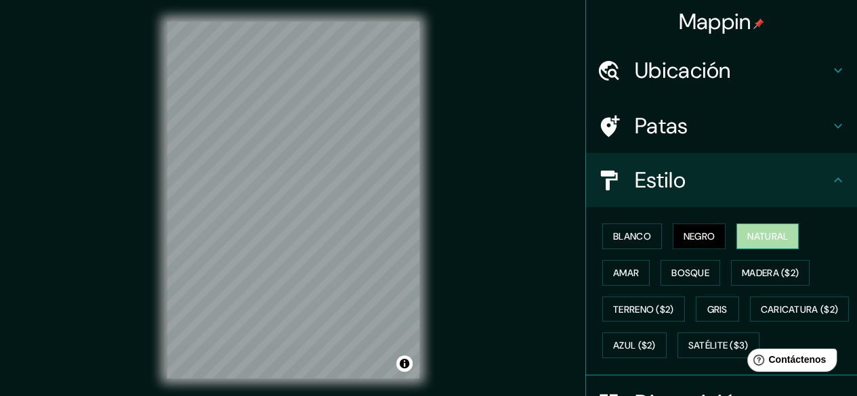
click at [754, 238] on font "Natural" at bounding box center [768, 236] width 41 height 12
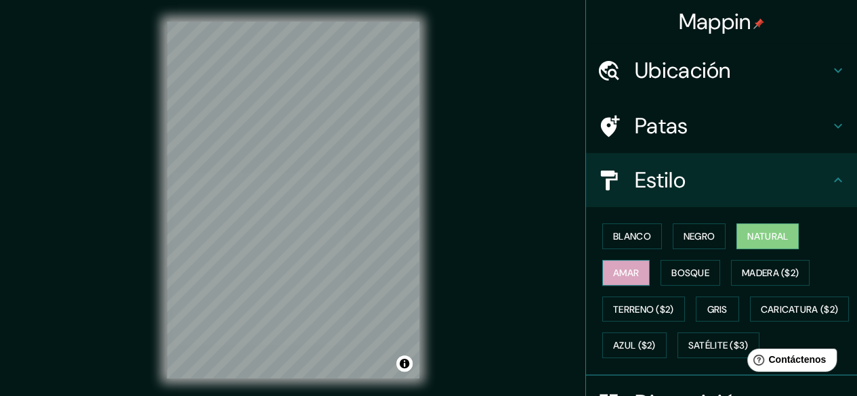
click at [613, 276] on font "Amar" at bounding box center [626, 273] width 26 height 12
click at [672, 267] on font "Bosque" at bounding box center [691, 273] width 38 height 12
click at [751, 234] on font "Natural" at bounding box center [768, 236] width 41 height 12
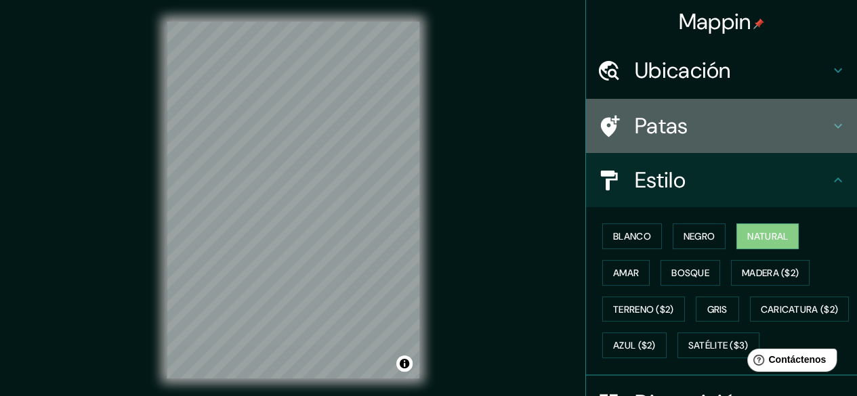
click at [750, 138] on h4 "Patas" at bounding box center [732, 126] width 195 height 27
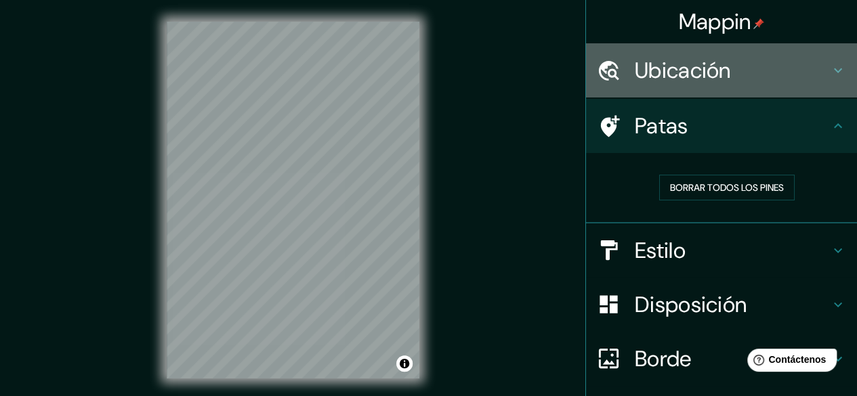
click at [744, 72] on h4 "Ubicación" at bounding box center [732, 70] width 195 height 27
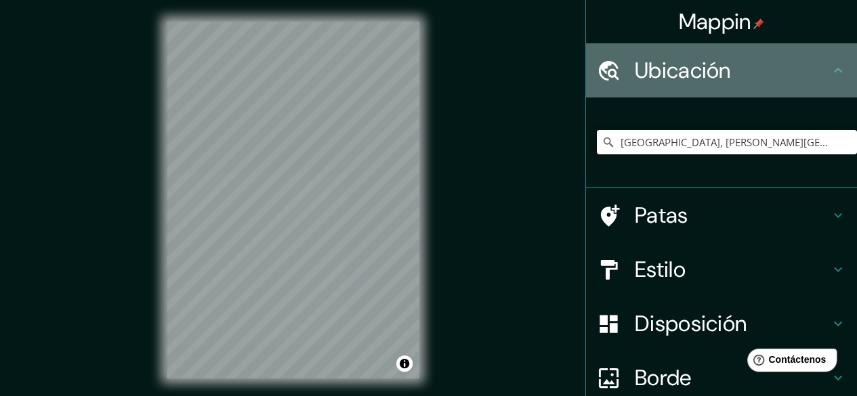
click at [744, 72] on h4 "Ubicación" at bounding box center [732, 70] width 195 height 27
click at [824, 83] on div "Ubicación" at bounding box center [721, 70] width 271 height 54
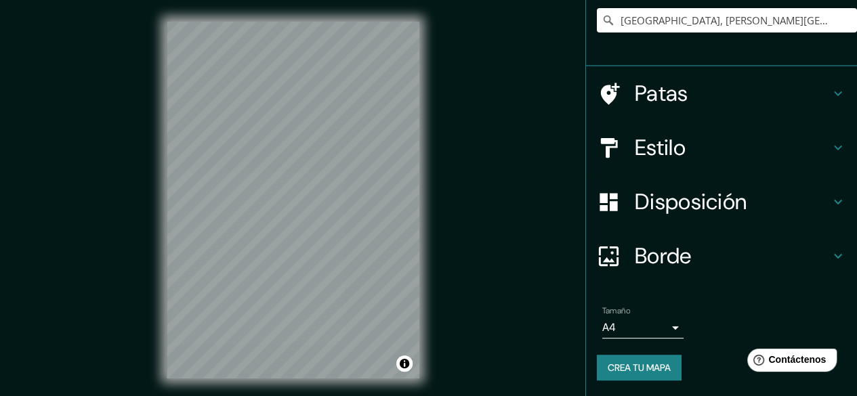
scroll to position [25, 0]
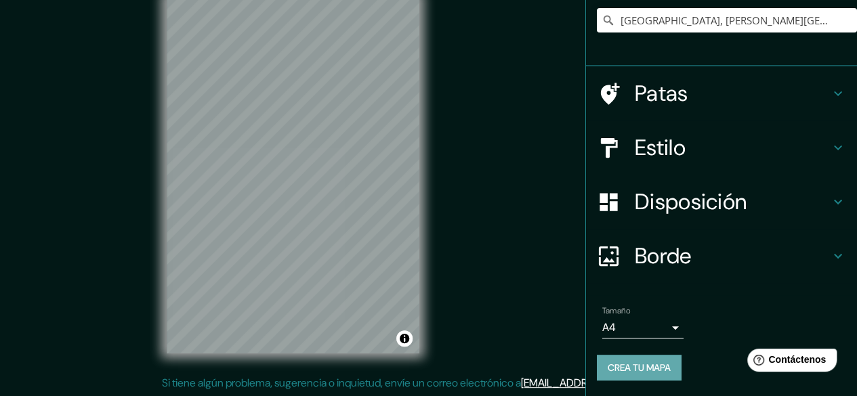
click at [645, 371] on font "Crea tu mapa" at bounding box center [639, 368] width 63 height 12
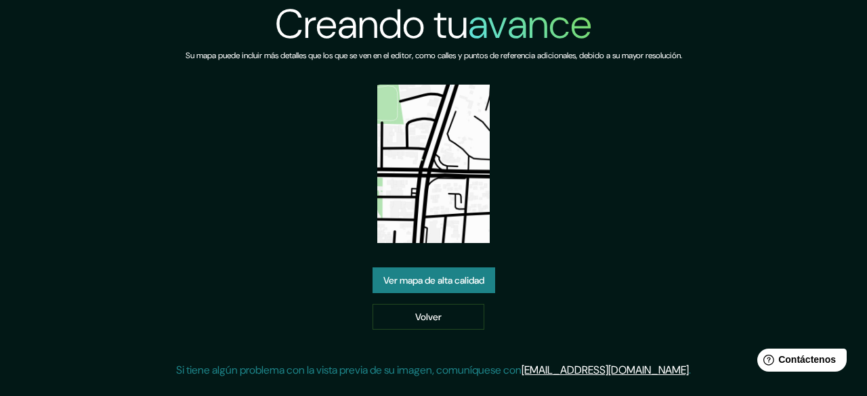
click at [472, 273] on font "Ver mapa de alta calidad" at bounding box center [434, 281] width 101 height 18
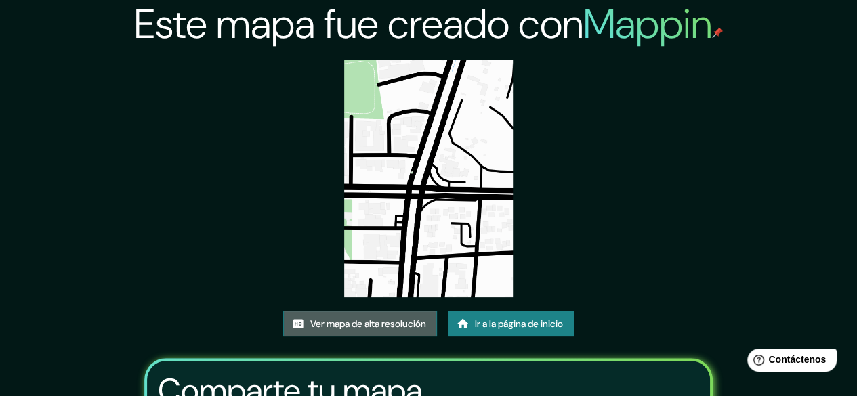
click at [367, 316] on font "Ver mapa de alta resolución" at bounding box center [368, 324] width 116 height 18
